Goal: Information Seeking & Learning: Learn about a topic

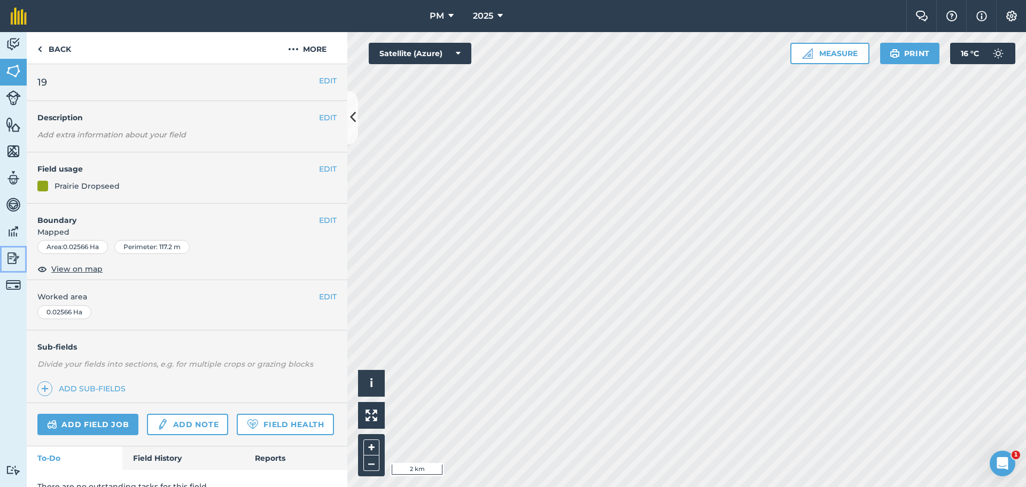
click at [11, 256] on img at bounding box center [13, 258] width 15 height 16
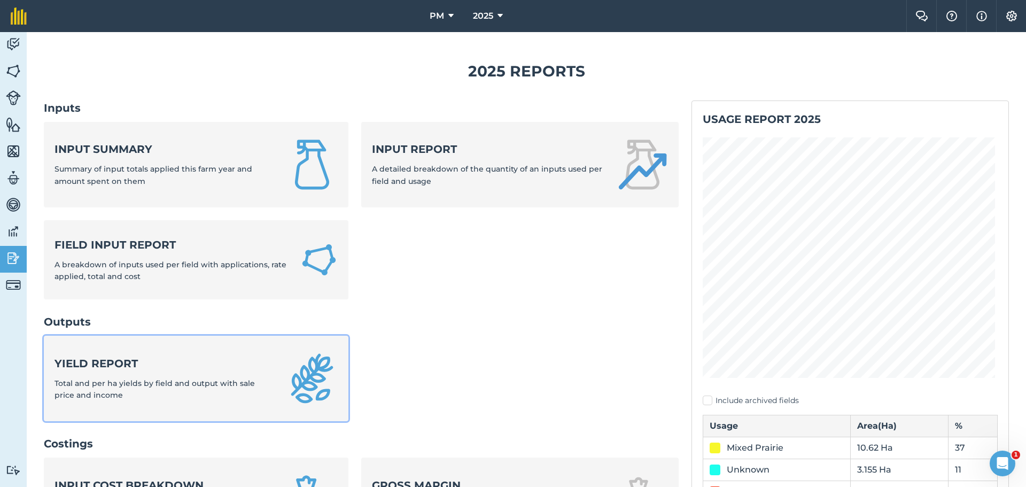
click at [92, 375] on div "Yield report Total and per ha yields by field and output with sale price and in…" at bounding box center [164, 378] width 219 height 45
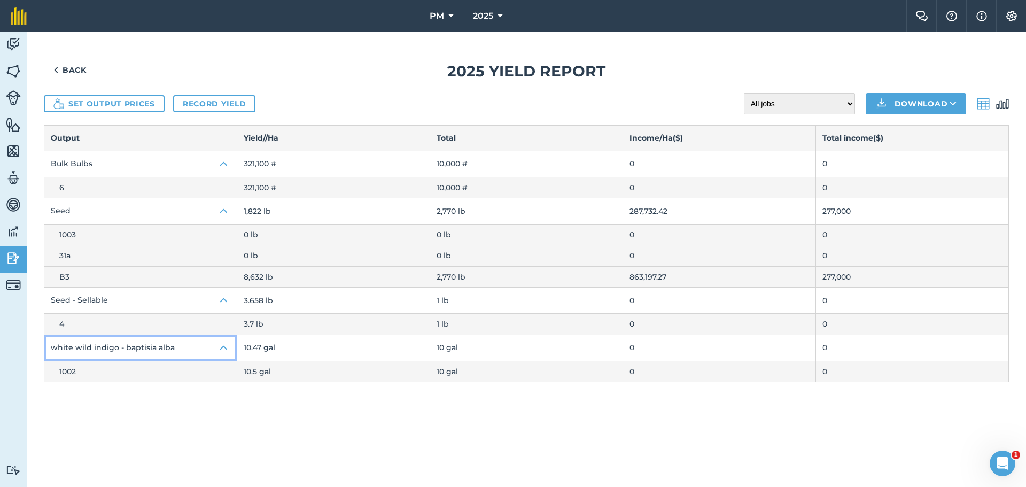
click at [225, 347] on img at bounding box center [224, 348] width 13 height 13
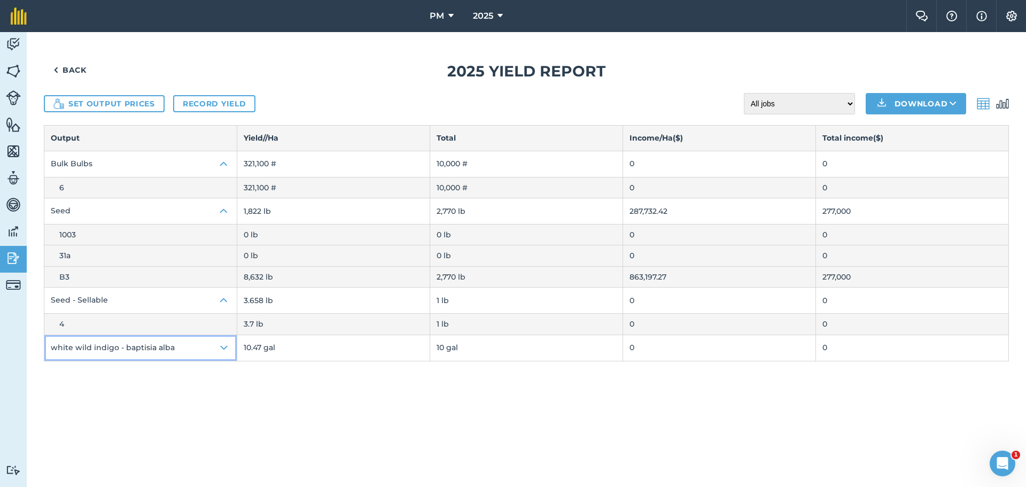
click at [225, 347] on img at bounding box center [224, 348] width 13 height 13
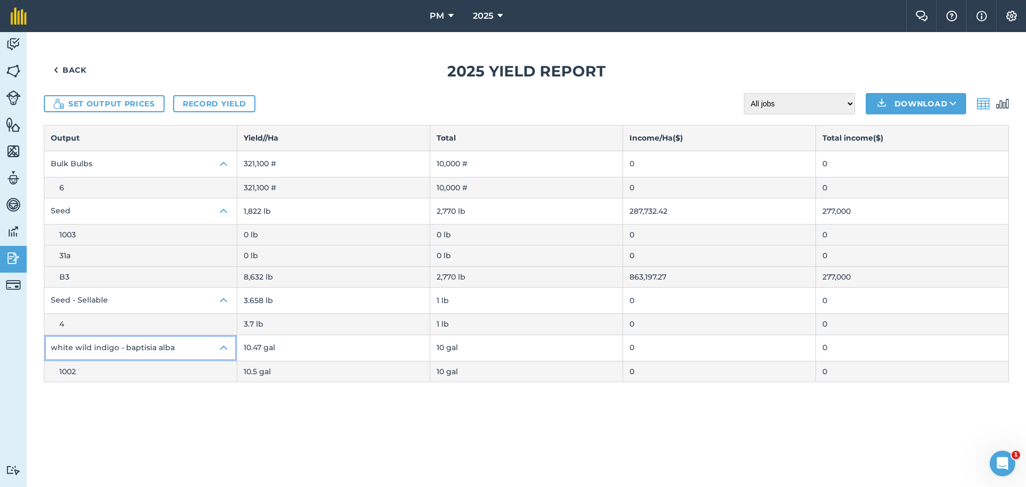
click at [160, 350] on button "white wild indigo - baptisia alba" at bounding box center [140, 348] width 192 height 26
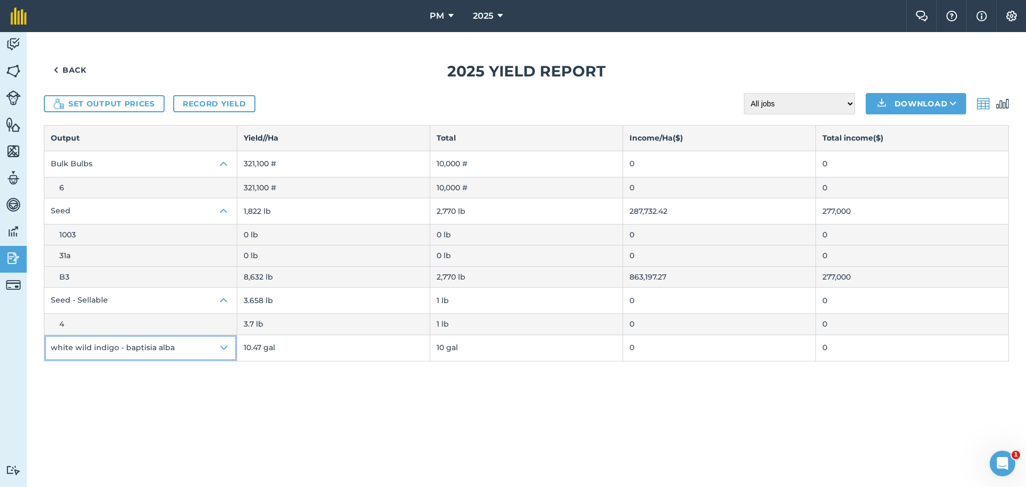
click at [160, 350] on button "white wild indigo - baptisia alba" at bounding box center [140, 348] width 192 height 26
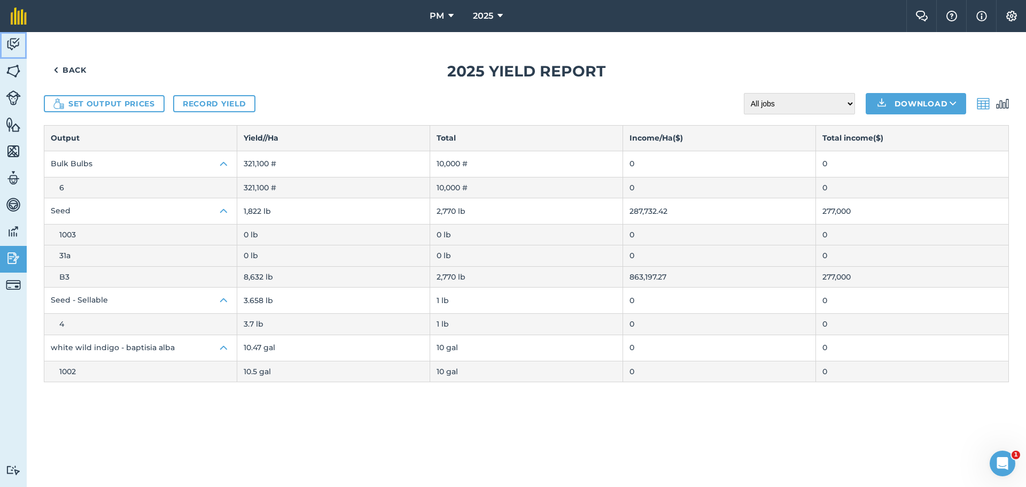
click at [19, 41] on img at bounding box center [13, 44] width 15 height 16
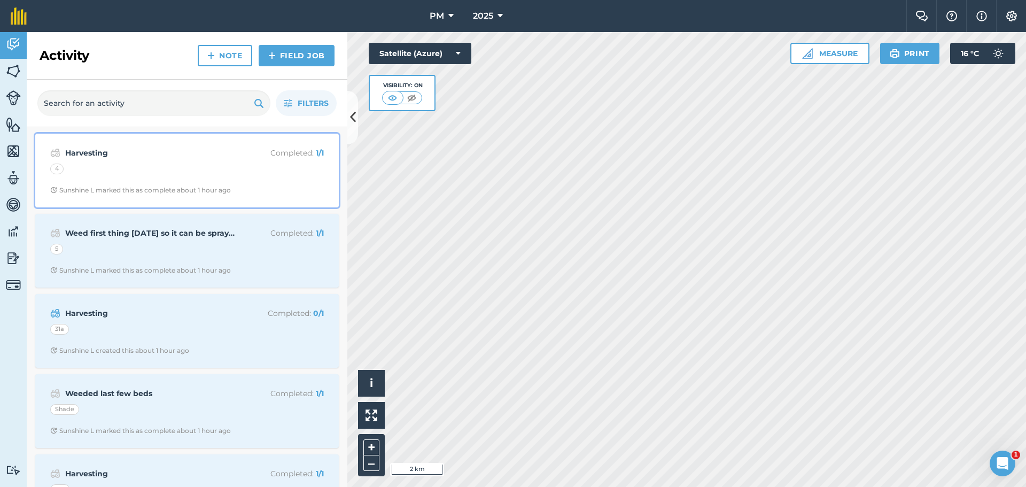
click at [86, 172] on div "4" at bounding box center [187, 171] width 274 height 14
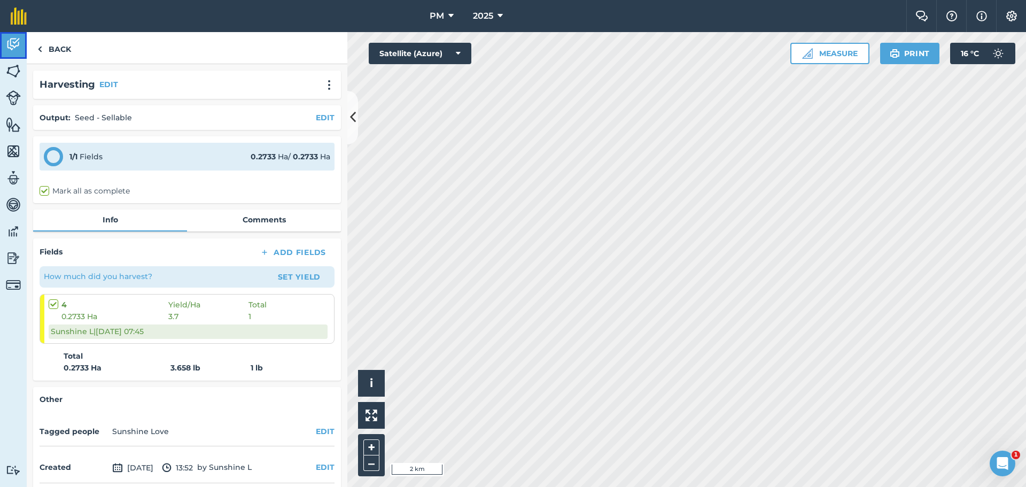
click at [21, 42] on link "Activity" at bounding box center [13, 45] width 27 height 27
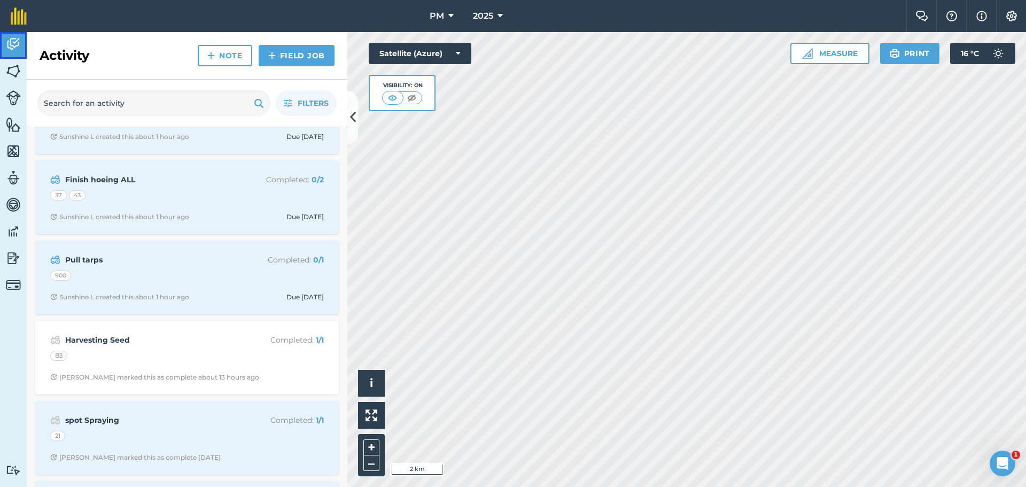
scroll to position [909, 0]
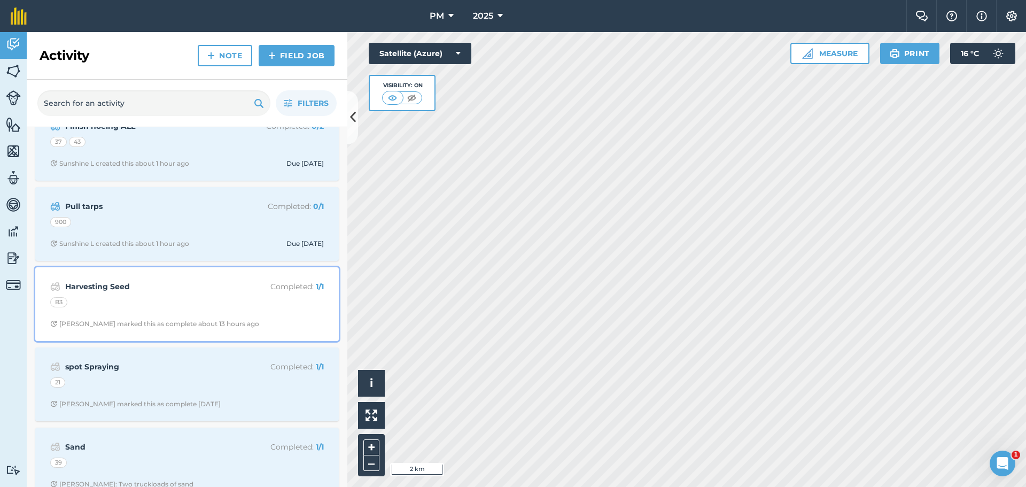
click at [72, 305] on div "B3" at bounding box center [187, 304] width 274 height 14
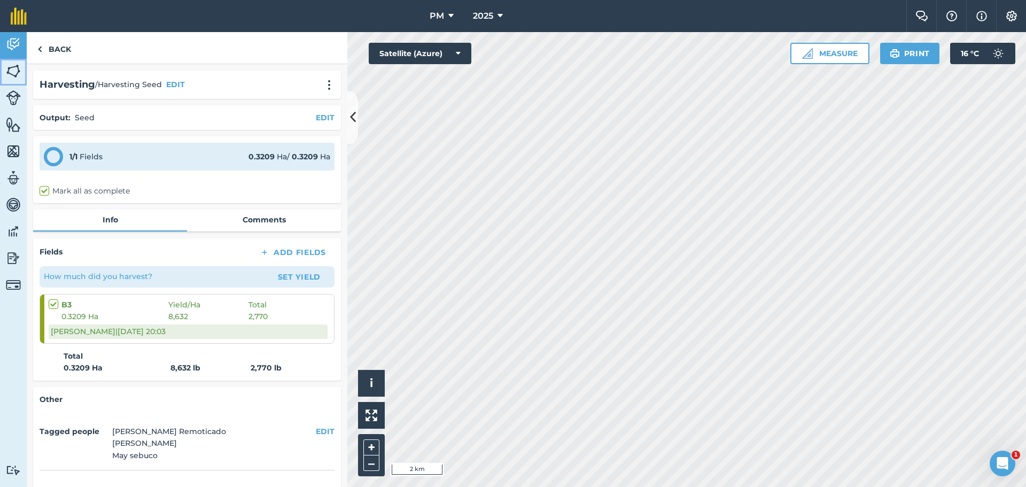
click at [17, 69] on img at bounding box center [13, 71] width 15 height 16
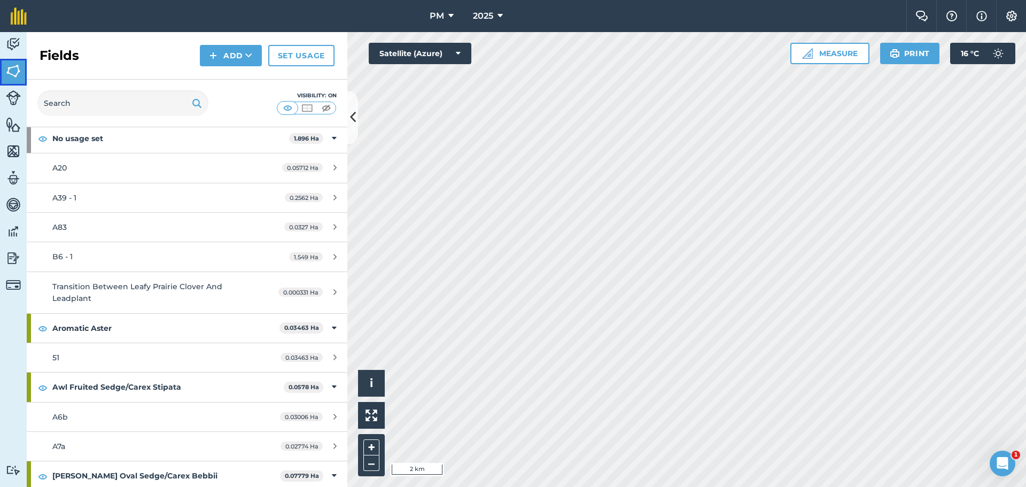
scroll to position [107, 0]
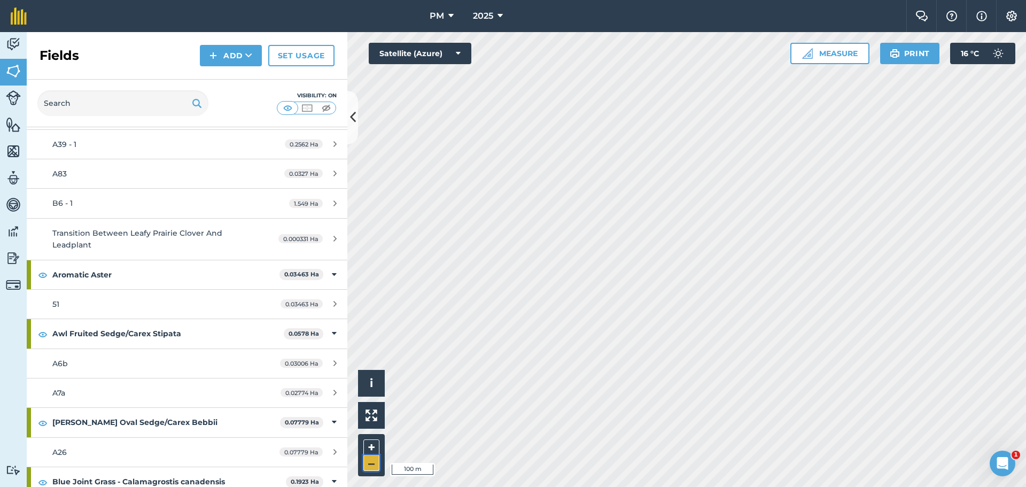
click at [373, 463] on button "–" at bounding box center [371, 463] width 16 height 16
click at [372, 463] on button "–" at bounding box center [371, 463] width 16 height 16
